Goal: Find specific page/section: Find specific page/section

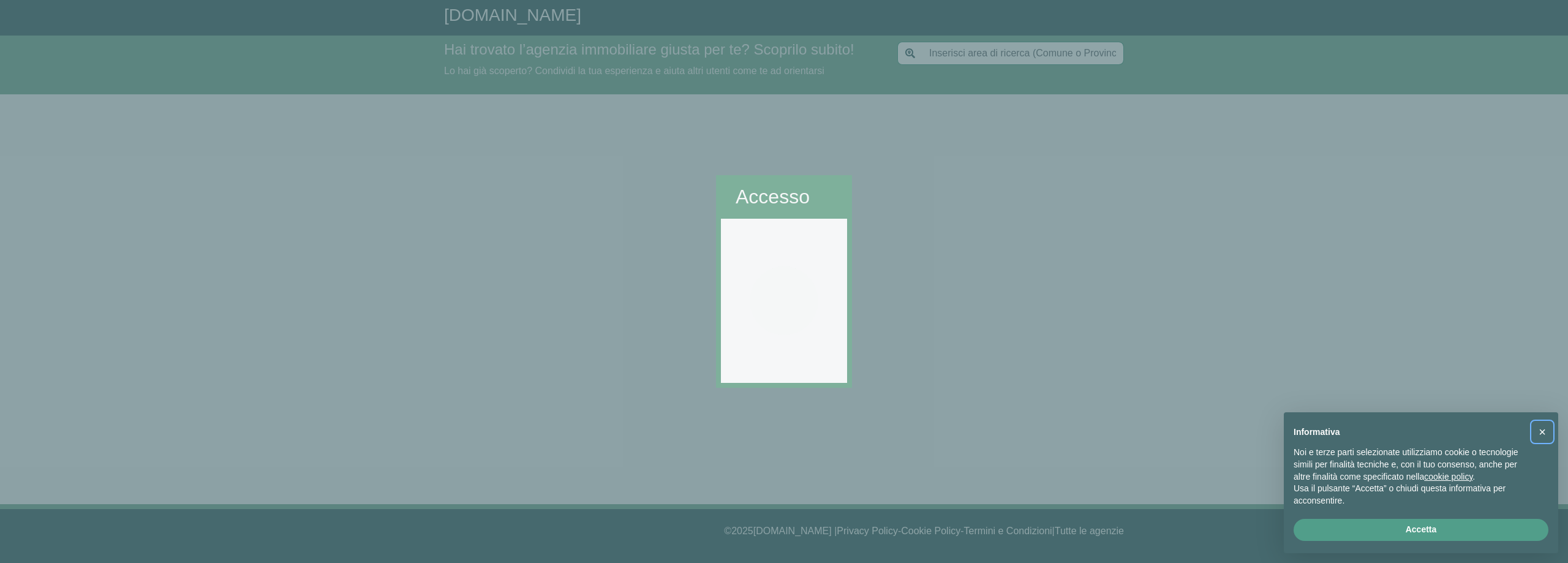
click at [1540, 430] on span "×" at bounding box center [1542, 432] width 8 height 13
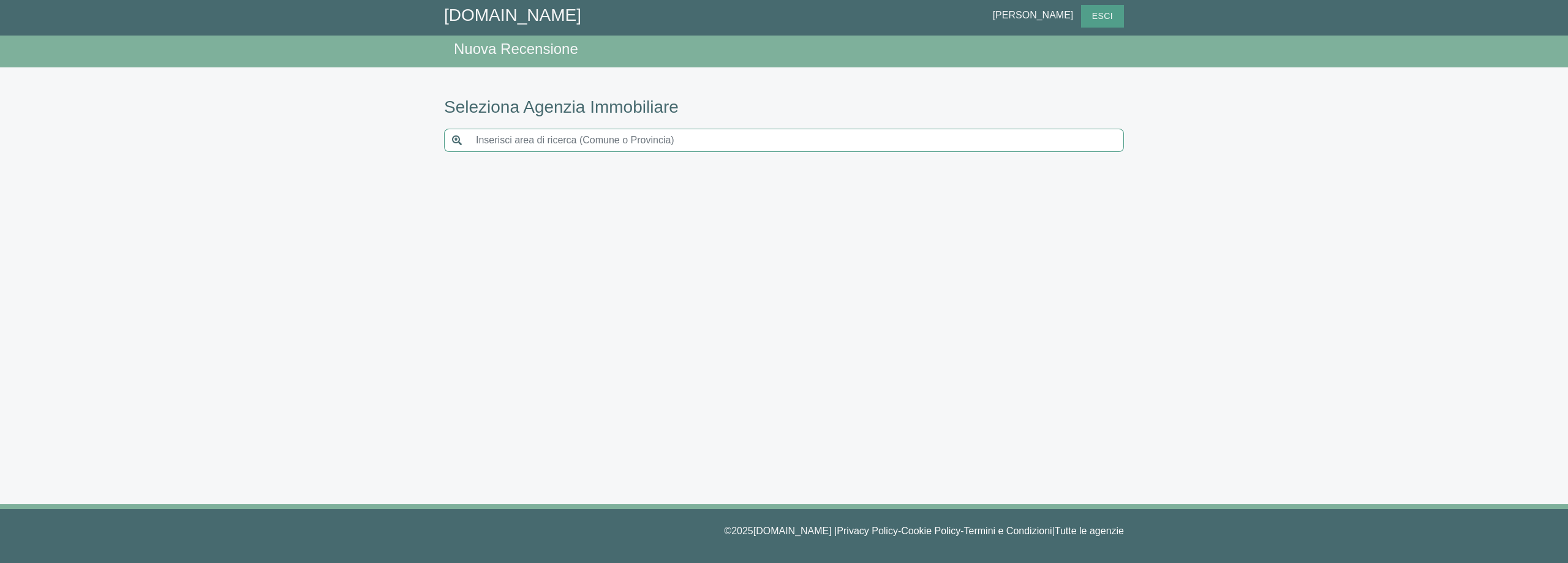
click at [566, 146] on input "text" at bounding box center [796, 140] width 656 height 23
click at [506, 142] on input "27100" at bounding box center [796, 140] width 656 height 23
drag, startPoint x: 506, startPoint y: 142, endPoint x: 451, endPoint y: 141, distance: 55.0
click at [451, 141] on div "27100" at bounding box center [784, 140] width 680 height 23
type input "27100"
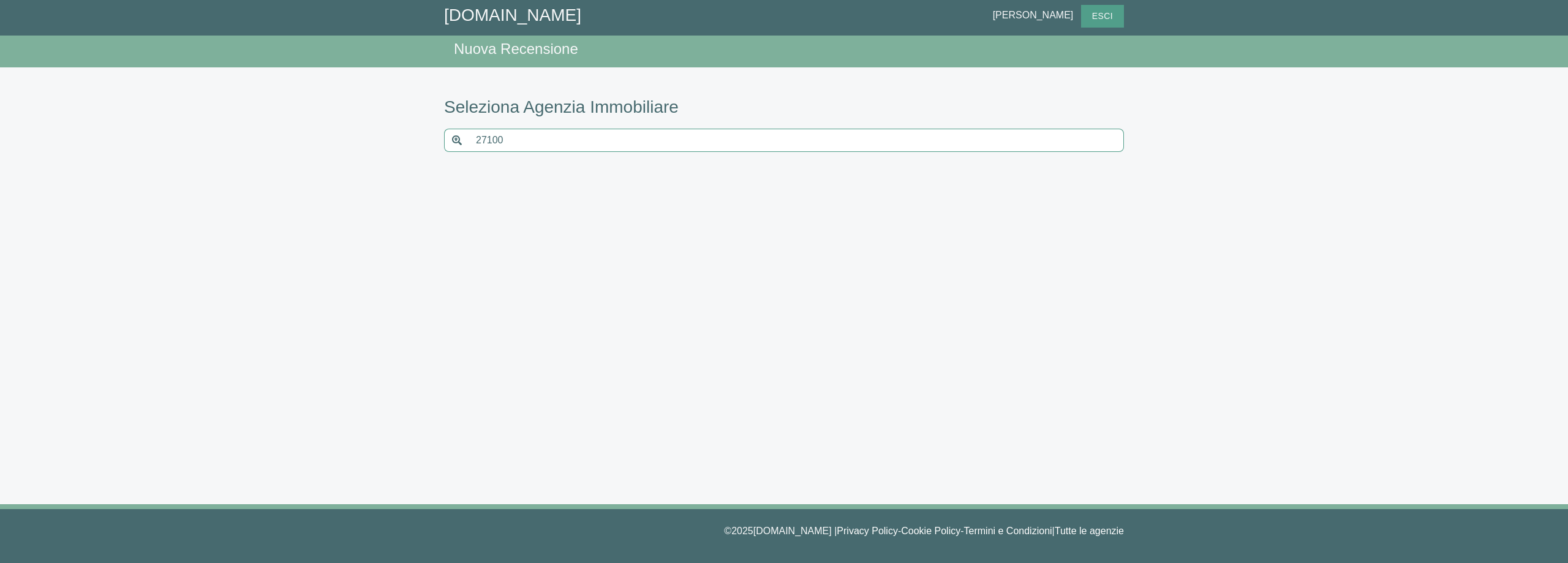
click at [452, 136] on icon at bounding box center [457, 140] width 10 height 10
click at [455, 137] on icon at bounding box center [457, 140] width 10 height 10
click at [447, 11] on link "[DOMAIN_NAME]" at bounding box center [513, 15] width 137 height 19
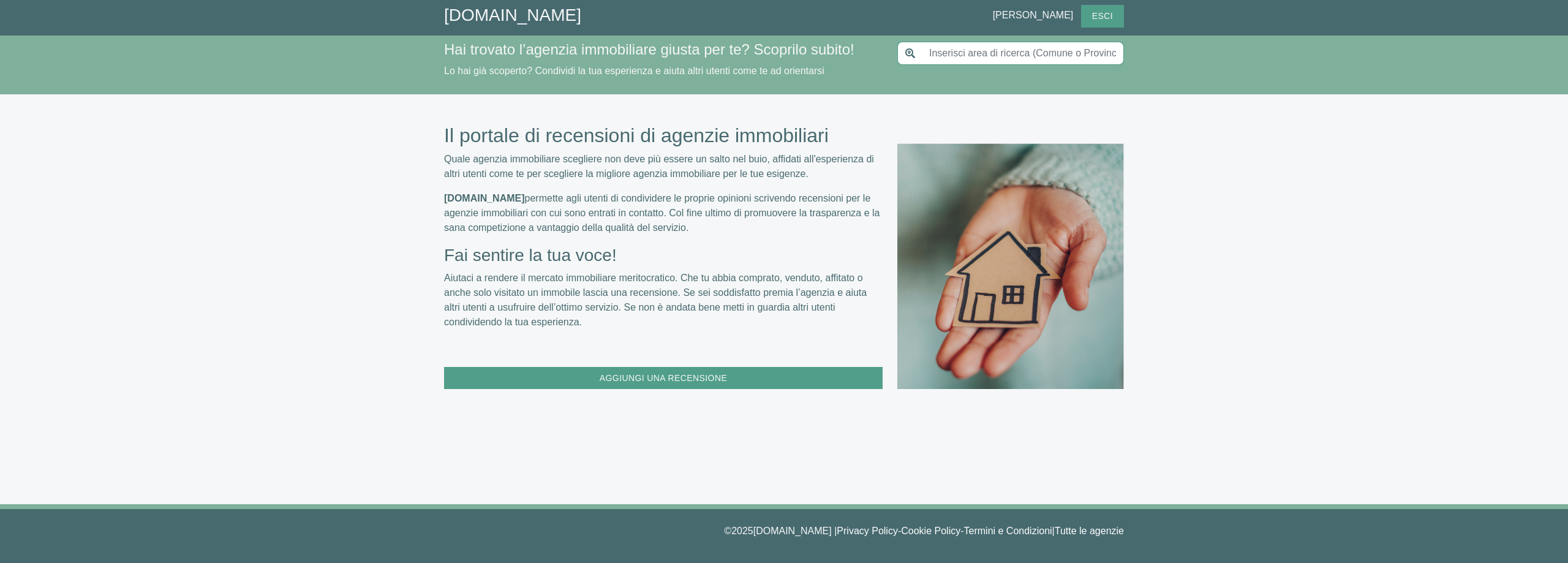
click at [963, 52] on input "text" at bounding box center [1023, 53] width 202 height 23
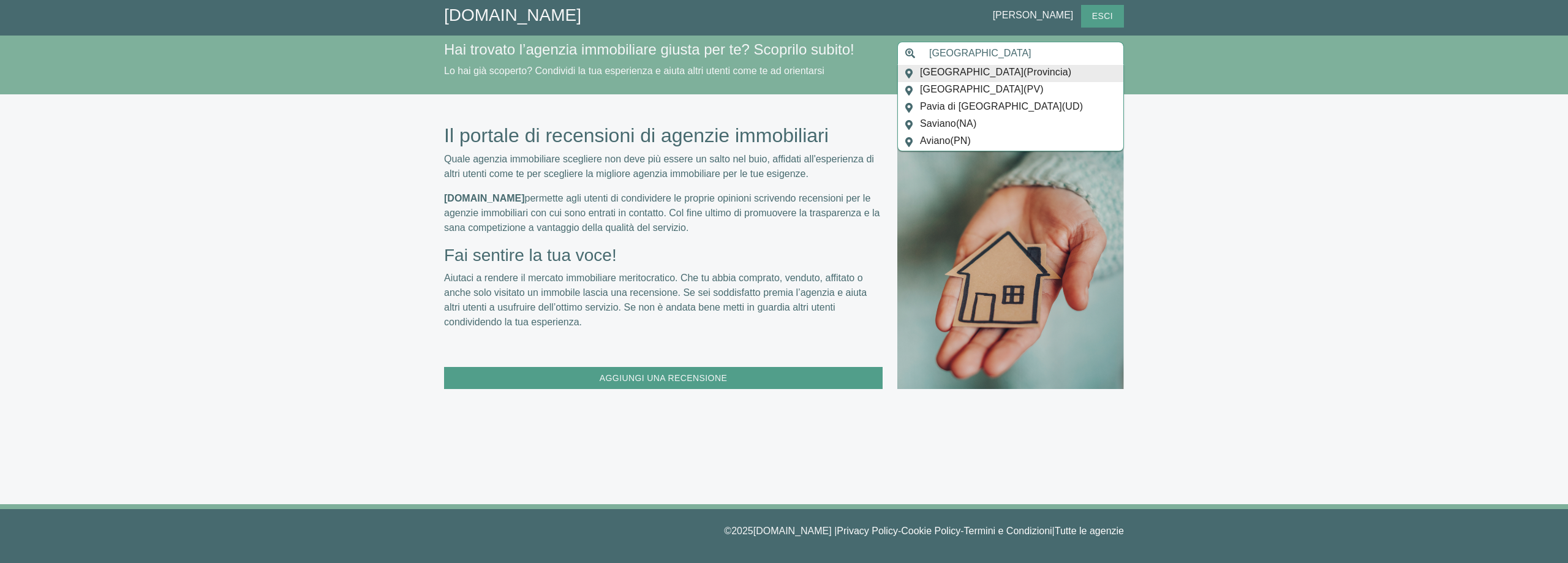
type input "[GEOGRAPHIC_DATA]"
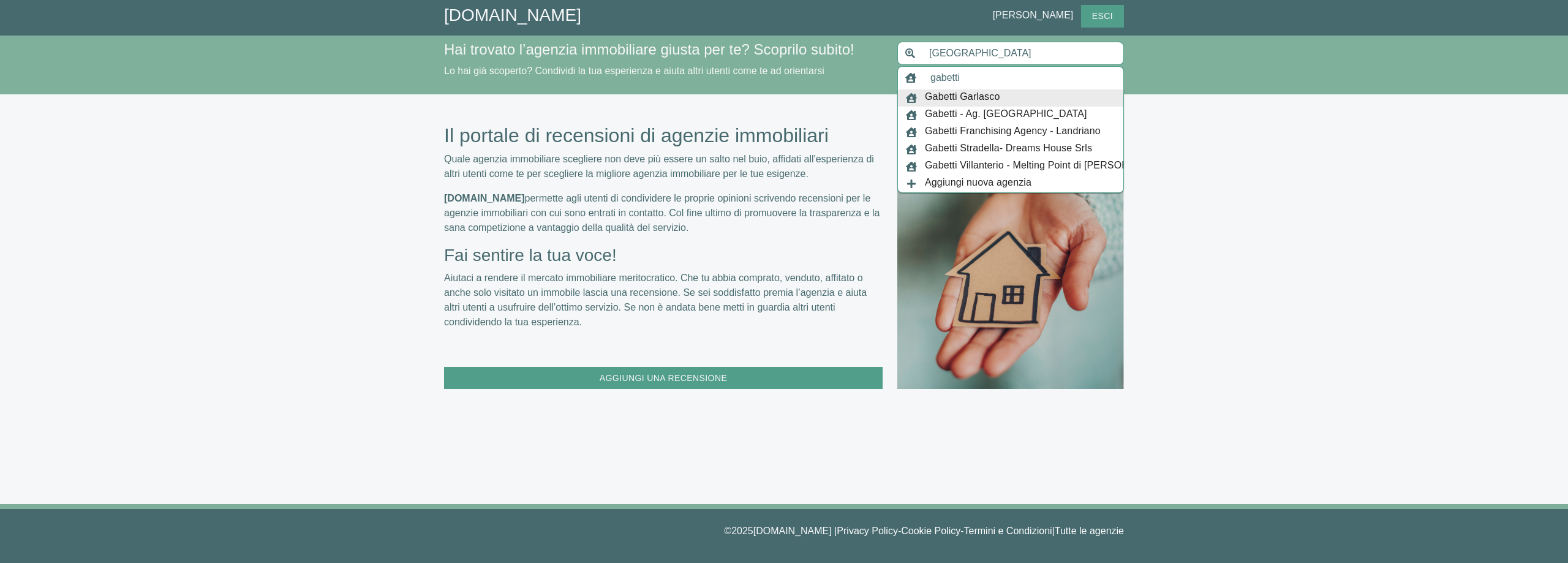
type input "gabetti"
type input "[GEOGRAPHIC_DATA]"
type input "Gabetti Garlasco"
